Goal: Use online tool/utility: Utilize a website feature to perform a specific function

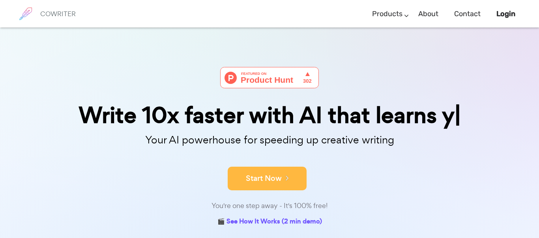
click at [278, 173] on div "Write 10x faster with AI that learns y Your AI powerhouse for speeding up creat…" at bounding box center [269, 147] width 394 height 161
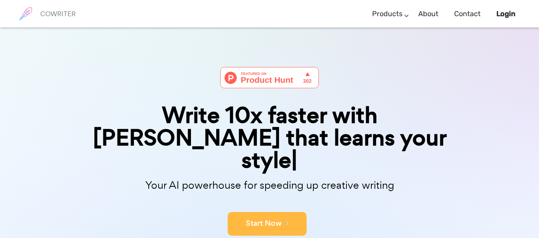
click at [278, 212] on button "Start Now" at bounding box center [267, 224] width 79 height 24
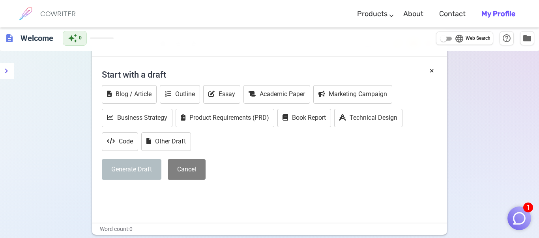
scroll to position [48, 0]
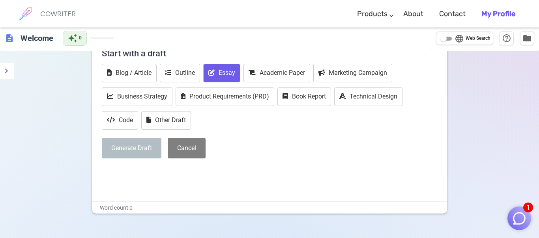
click at [229, 73] on button "Essay" at bounding box center [221, 73] width 37 height 19
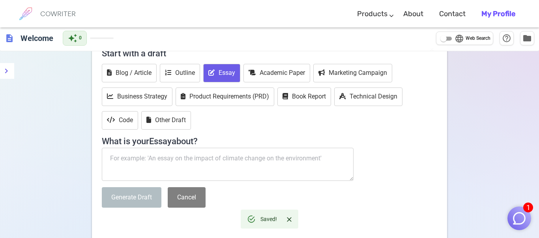
click at [256, 156] on textarea at bounding box center [228, 164] width 252 height 33
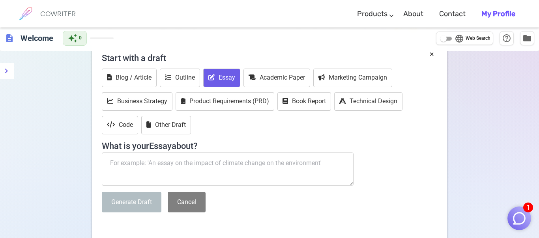
scroll to position [69, 0]
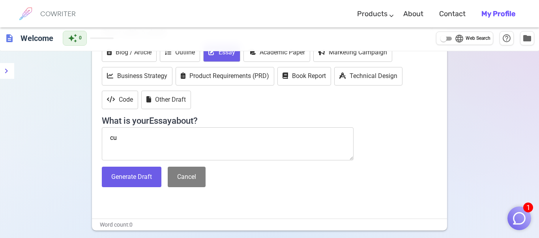
type textarea "c"
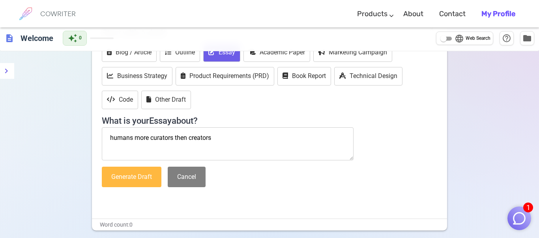
type textarea "humans more curators then creators"
click at [127, 185] on button "Generate Draft" at bounding box center [132, 177] width 60 height 21
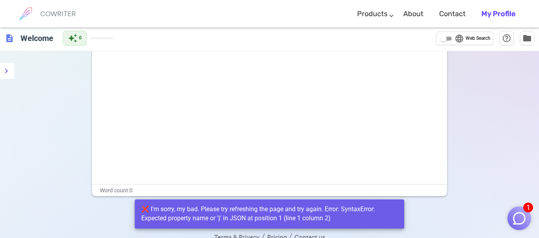
click at [151, 202] on div "❌ I'm sorry, my bad. Please try refreshing the page and try again. Error: Synta…" at bounding box center [269, 214] width 257 height 24
click at [180, 151] on div "Ask me to write anything and end with '++' to get AI assistance! Try: 'Write an…" at bounding box center [269, 105] width 355 height 158
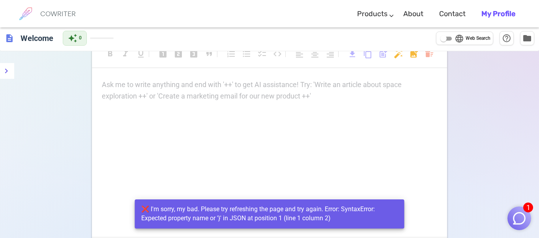
scroll to position [0, 0]
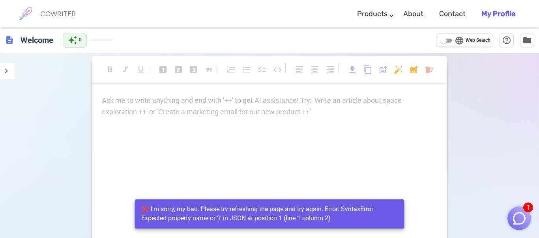
click at [307, 101] on p "Ask me to write anything and end with '++' to get AI assistance! Try: 'Write an…" at bounding box center [269, 100] width 335 height 11
